Goal: Check status: Check status

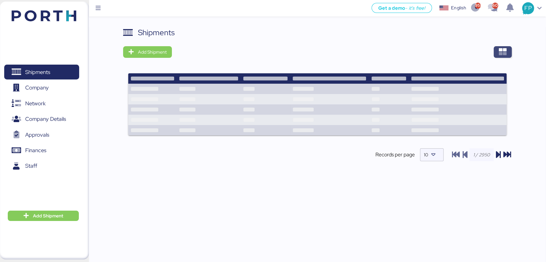
click at [510, 47] on span "button" at bounding box center [502, 52] width 18 height 12
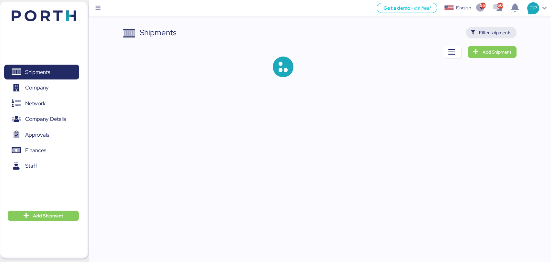
click at [491, 35] on span "Filter shipments" at bounding box center [495, 33] width 32 height 8
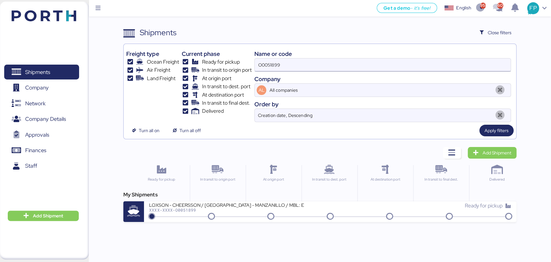
click at [269, 68] on input "O0051899" at bounding box center [383, 64] width 256 height 13
paste input "787"
type input "O0051787"
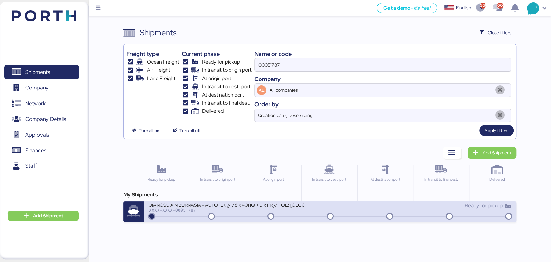
click at [246, 211] on div "XXXX-XXXX-O0051787" at bounding box center [226, 210] width 155 height 5
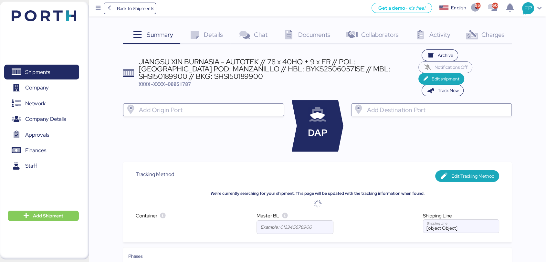
click at [490, 35] on span "Charges" at bounding box center [492, 34] width 23 height 8
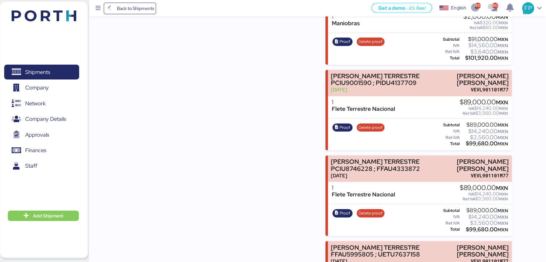
scroll to position [2869, 0]
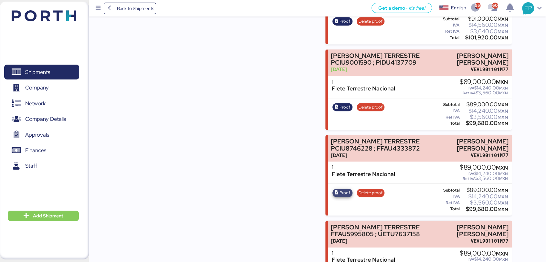
click at [339, 189] on span "Proof" at bounding box center [344, 192] width 11 height 7
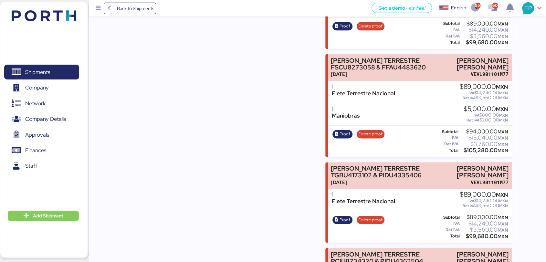
scroll to position [3252, 0]
click at [343, 133] on span "Proof" at bounding box center [344, 133] width 11 height 7
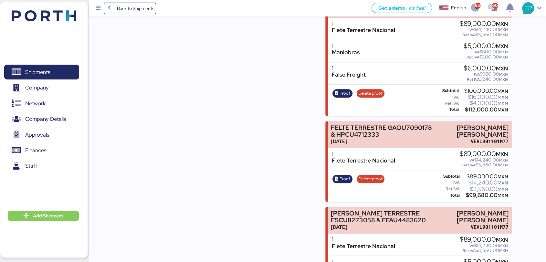
scroll to position [3098, 0]
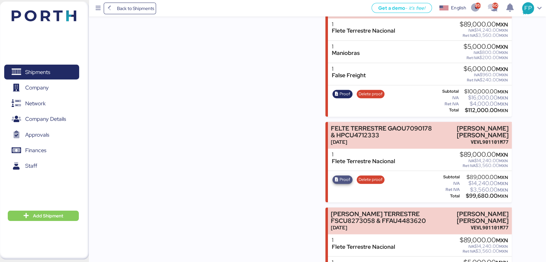
click at [339, 176] on span "Proof" at bounding box center [344, 179] width 11 height 7
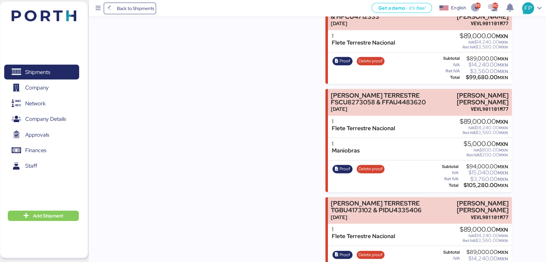
scroll to position [3280, 0]
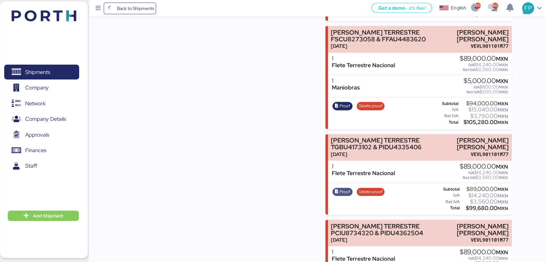
click at [335, 190] on icon "button" at bounding box center [336, 192] width 4 height 4
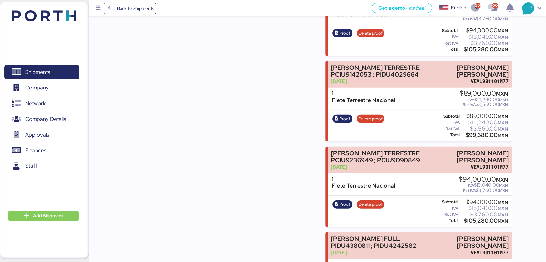
scroll to position [1728, 0]
